Goal: Information Seeking & Learning: Check status

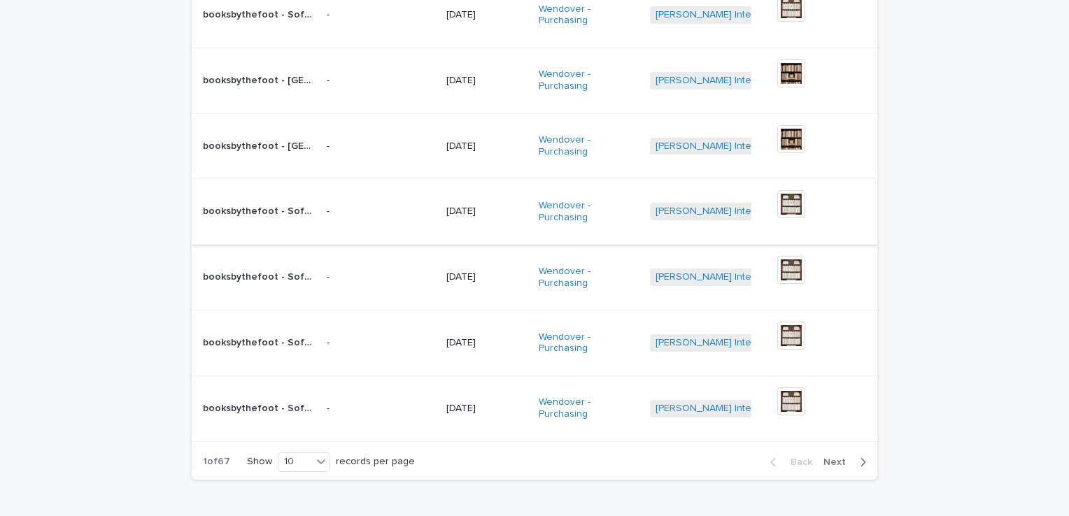
scroll to position [420, 0]
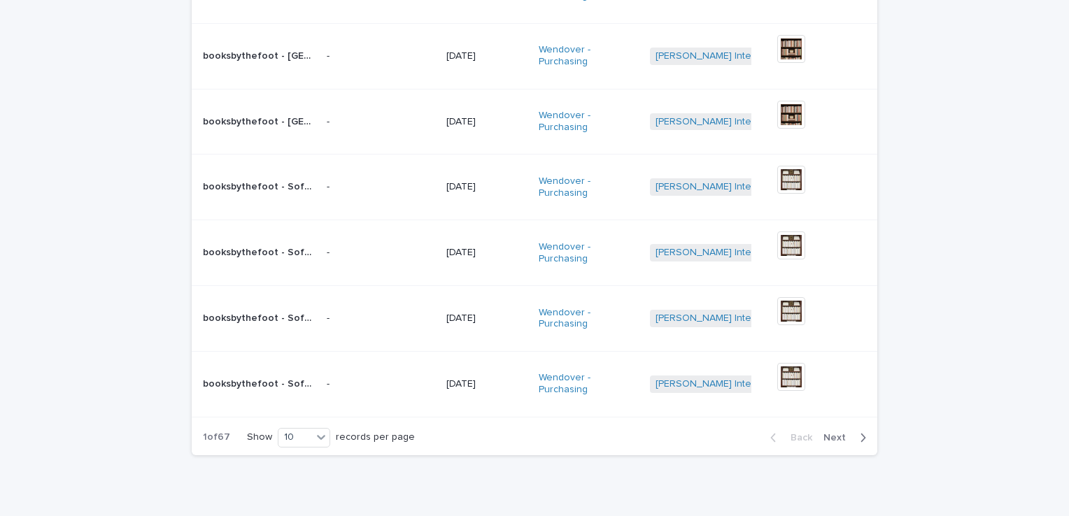
click at [831, 436] on span "Next" at bounding box center [839, 438] width 31 height 10
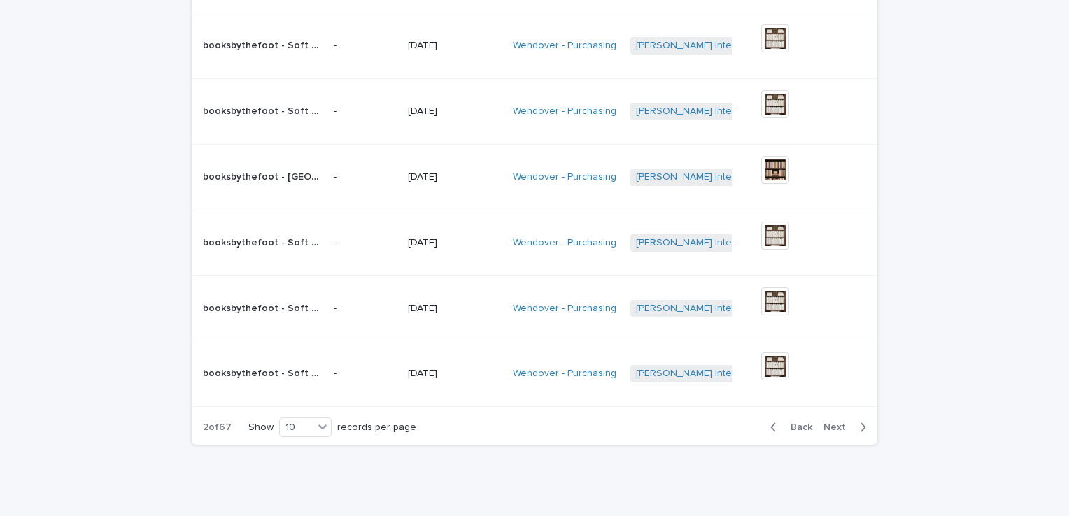
scroll to position [414, 0]
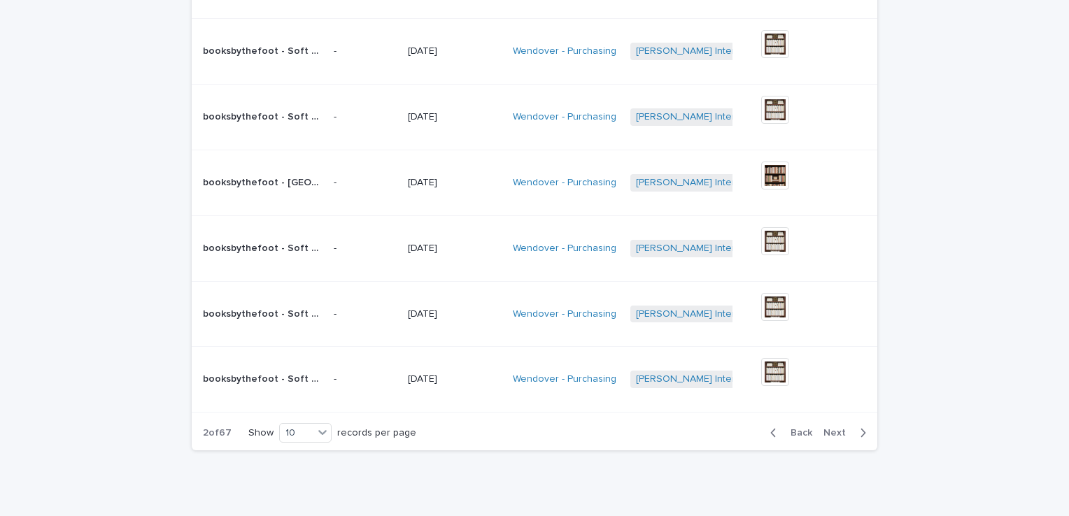
click at [831, 436] on button "Next" at bounding box center [847, 433] width 59 height 13
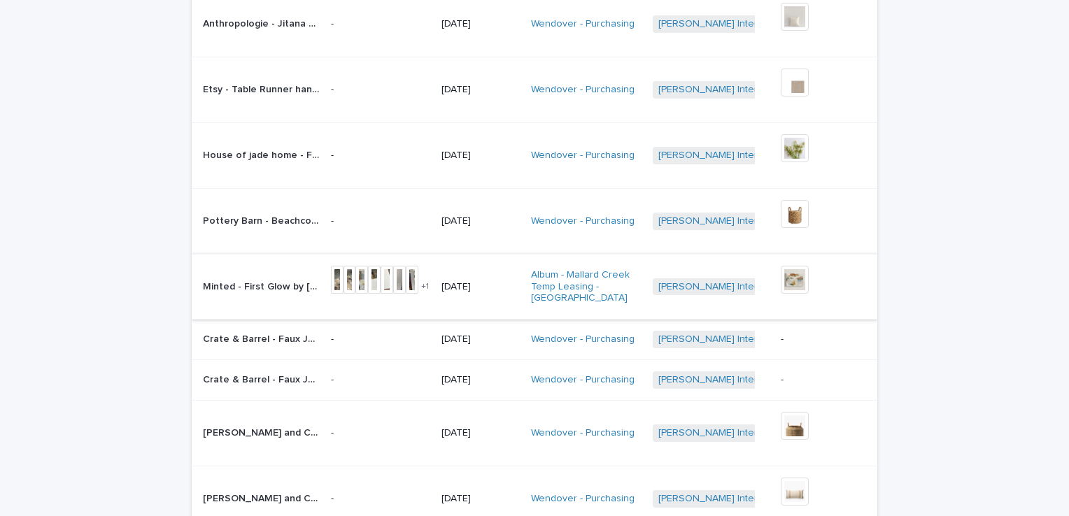
scroll to position [185, 0]
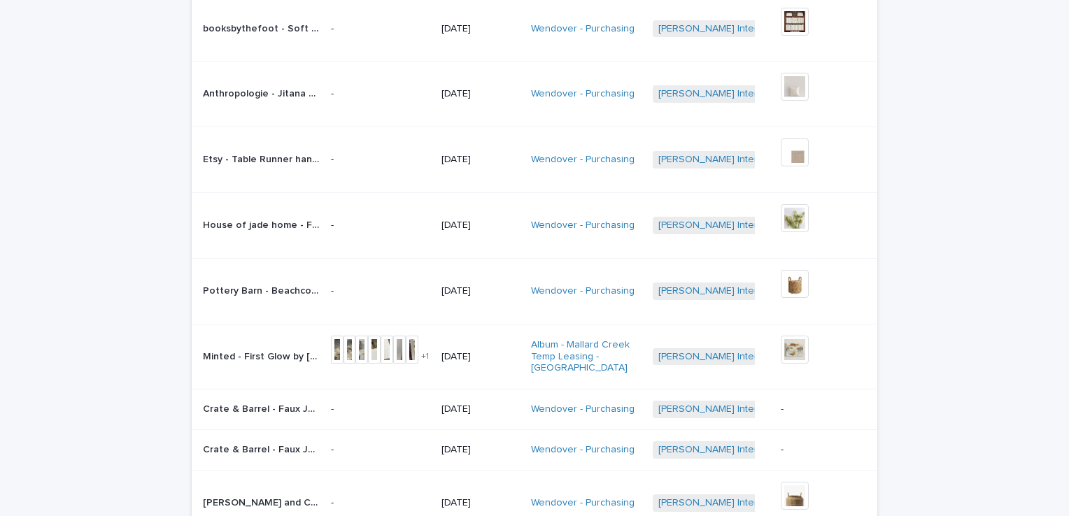
click at [252, 356] on p "Minted - First Glow by [PERSON_NAME] first glow fine art prints $1014.00 Dimens…" at bounding box center [263, 356] width 120 height 15
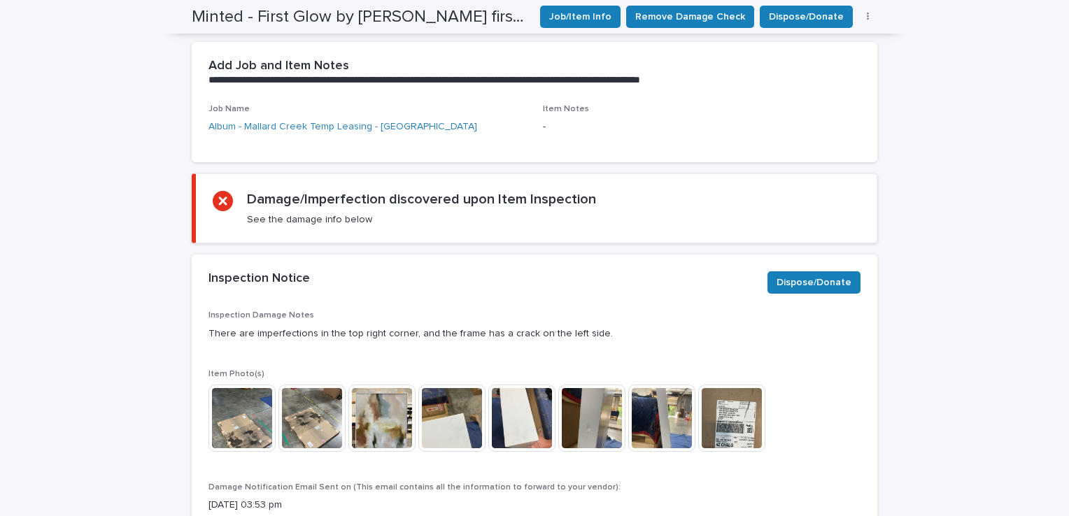
scroll to position [910, 0]
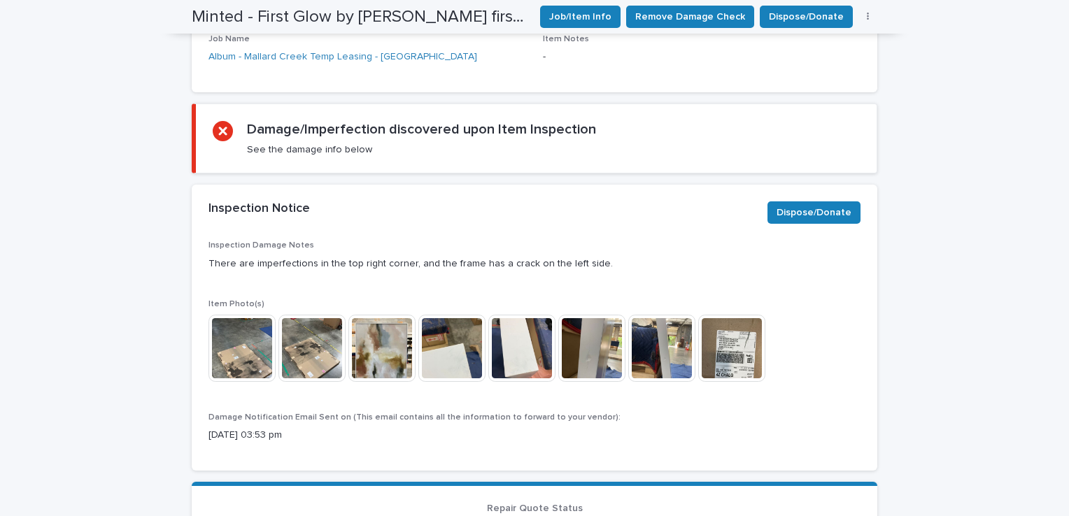
click at [439, 325] on img at bounding box center [451, 348] width 67 height 67
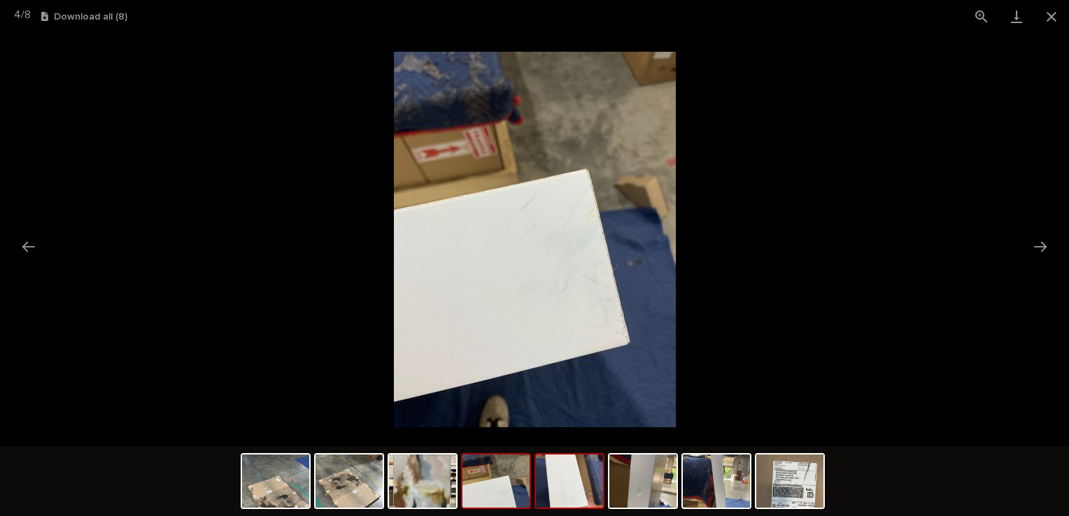
click at [582, 485] on img at bounding box center [569, 481] width 67 height 53
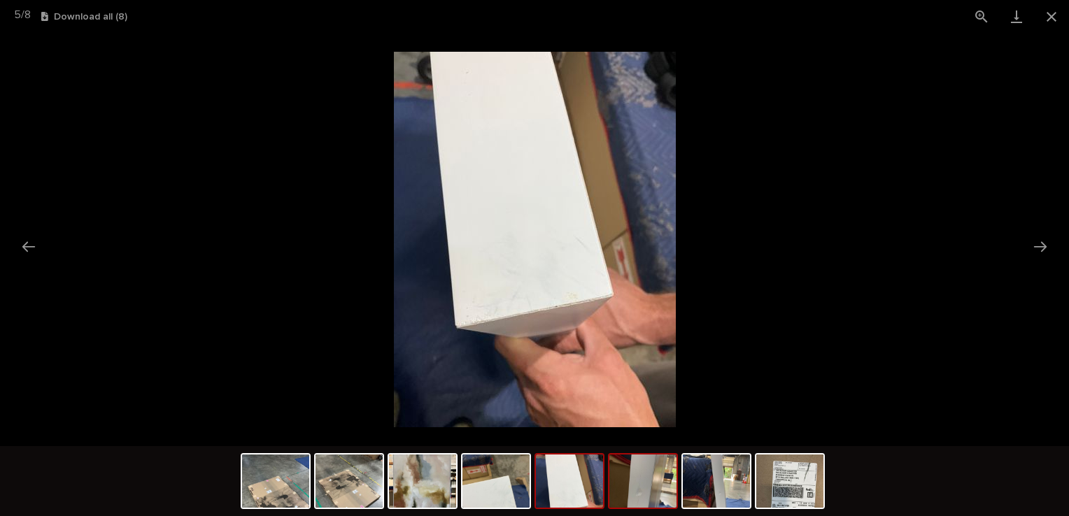
click at [631, 477] on img at bounding box center [643, 481] width 67 height 53
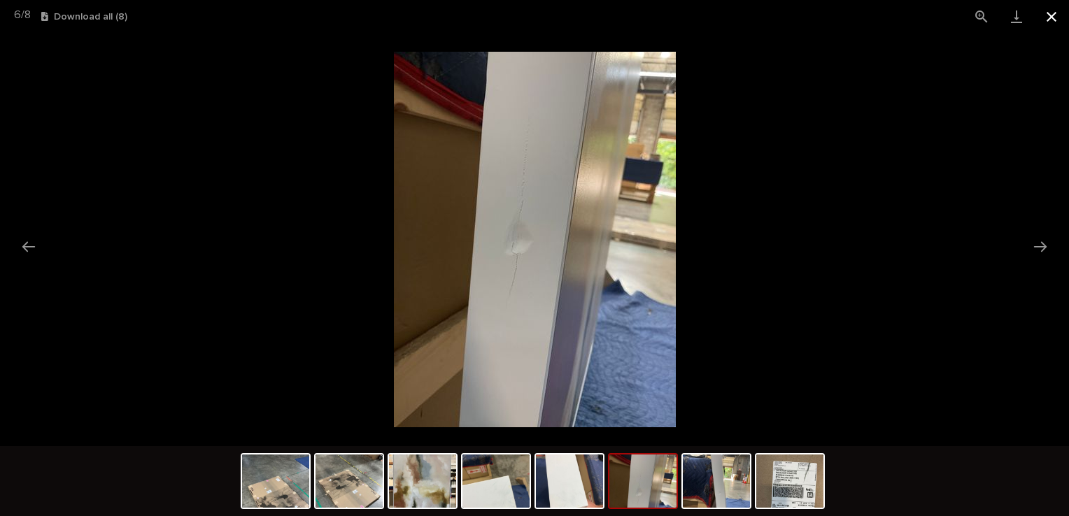
click at [1051, 9] on button "Close gallery" at bounding box center [1051, 16] width 35 height 33
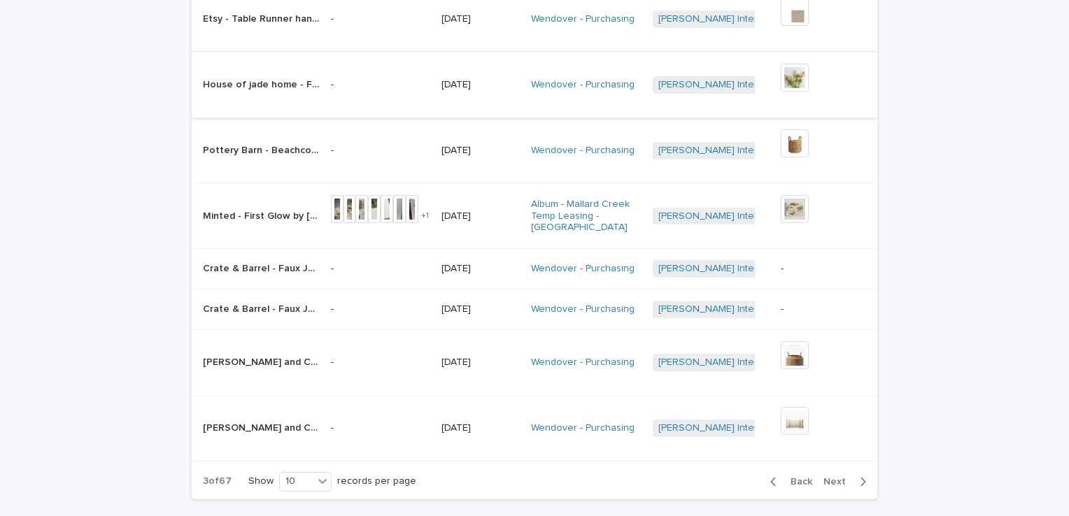
scroll to position [350, 0]
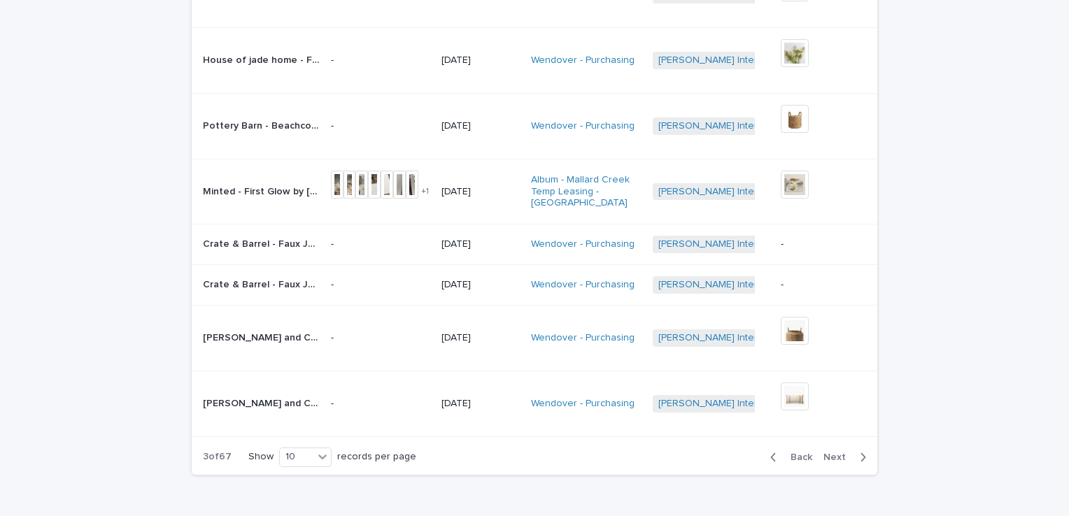
click at [825, 453] on span "Next" at bounding box center [839, 458] width 31 height 10
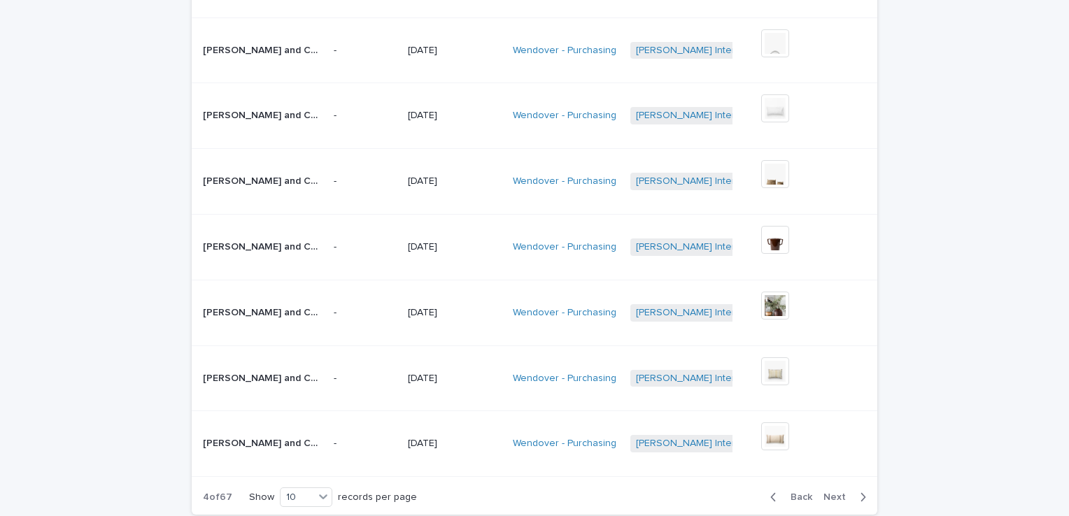
scroll to position [370, 0]
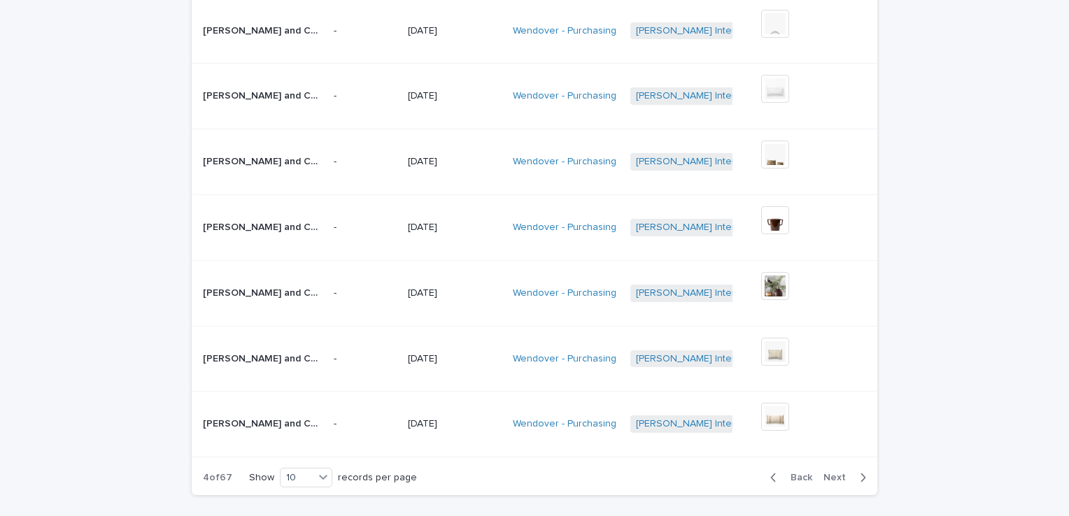
click at [825, 453] on td "+ 0 This file cannot be opened Download File" at bounding box center [817, 425] width 122 height 66
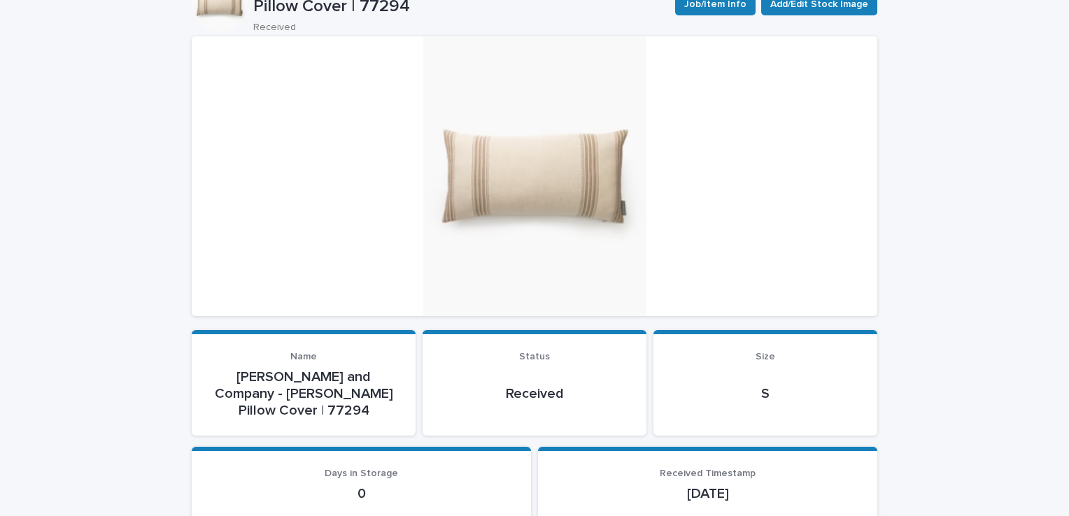
scroll to position [140, 0]
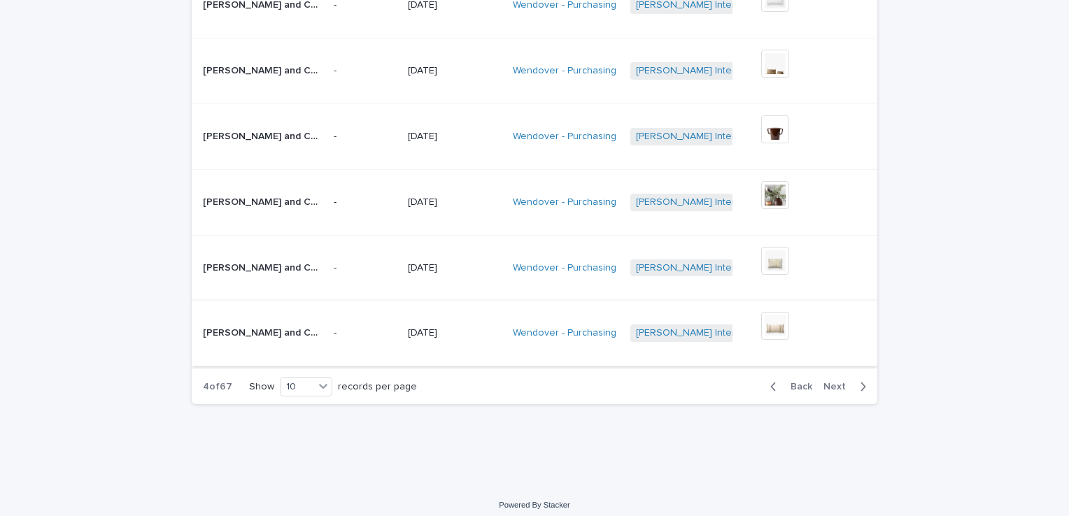
scroll to position [467, 0]
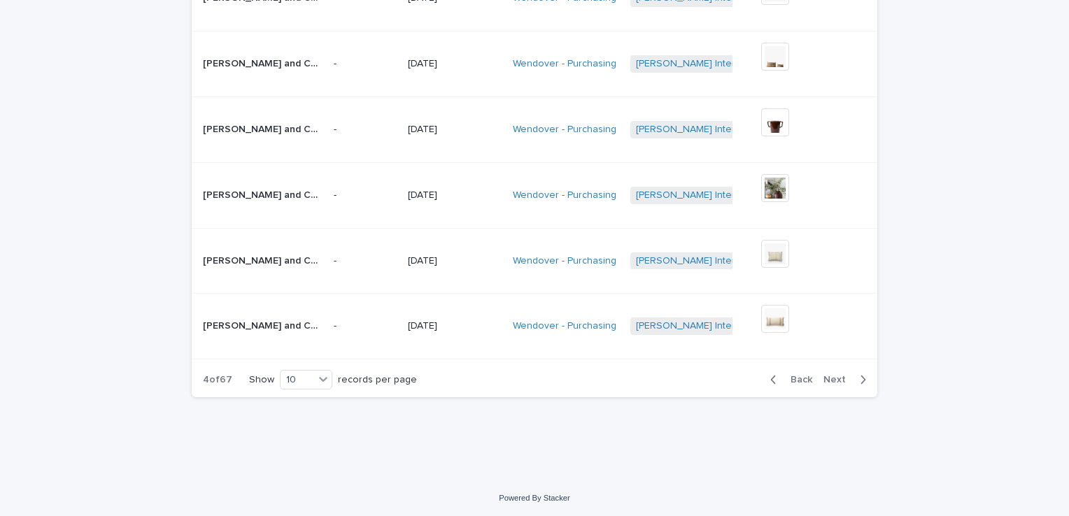
click at [832, 375] on span "Next" at bounding box center [839, 380] width 31 height 10
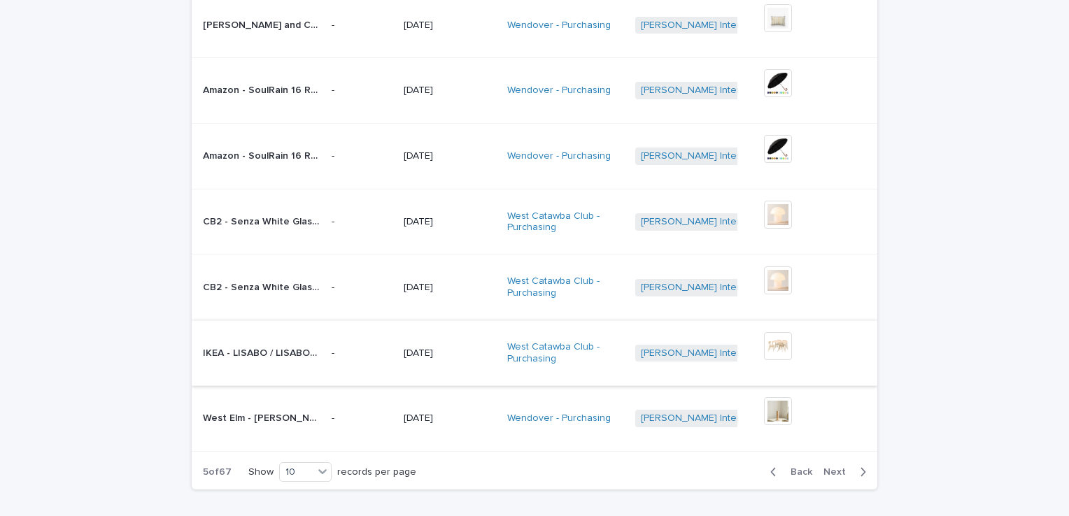
scroll to position [398, 0]
